Goal: Transaction & Acquisition: Purchase product/service

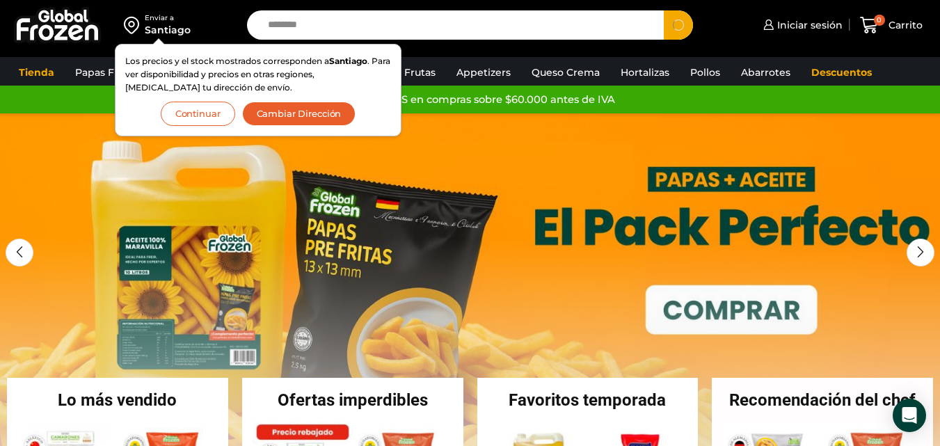
type input "********"
click at [664, 10] on button "Search" at bounding box center [678, 24] width 29 height 29
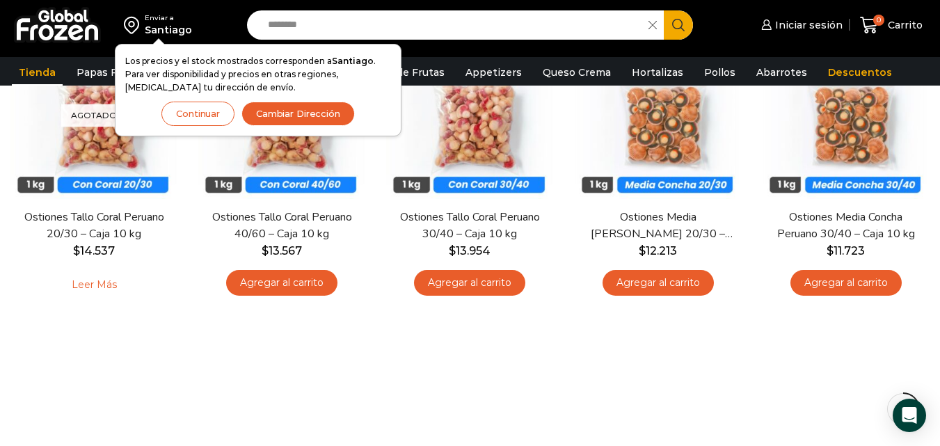
scroll to position [139, 0]
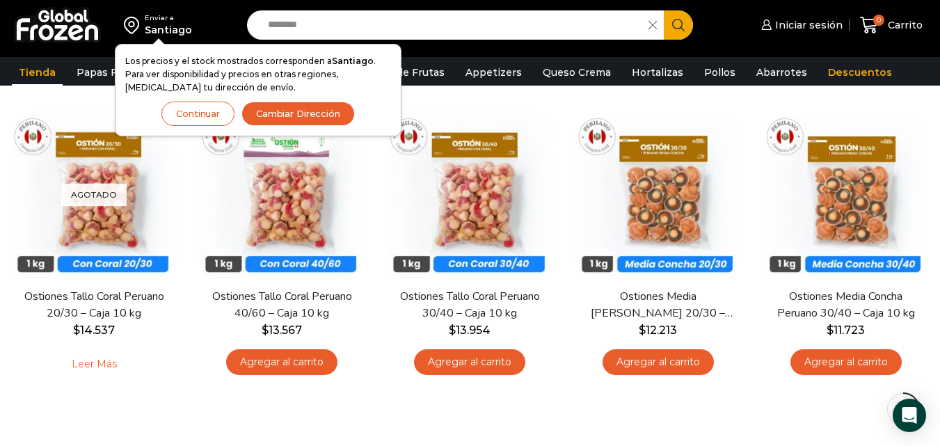
click at [198, 111] on button "Continuar" at bounding box center [197, 114] width 73 height 24
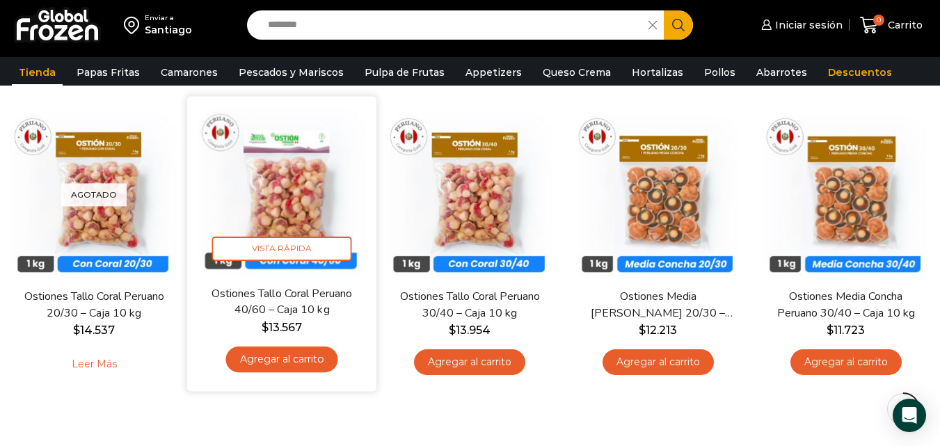
click at [301, 362] on link "Agregar al carrito" at bounding box center [282, 359] width 112 height 26
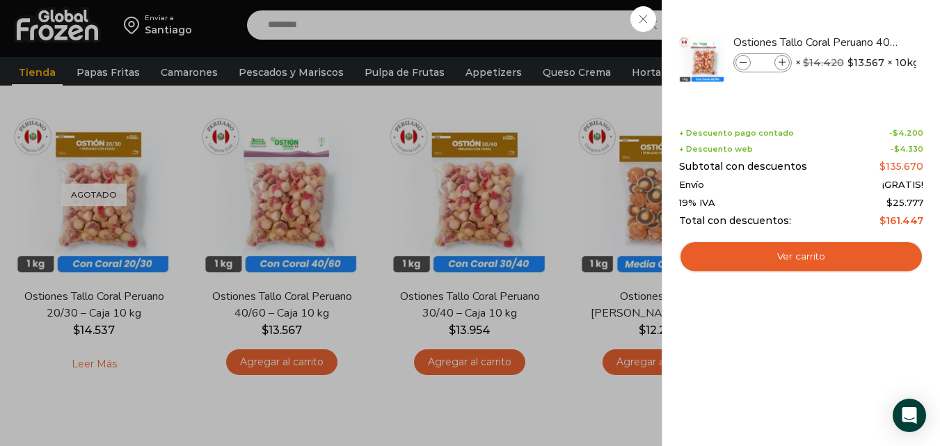
click at [856, 23] on div "1 Carrito 1 1 Shopping Cart *" at bounding box center [891, 25] width 70 height 33
